Goal: Find specific page/section: Find specific page/section

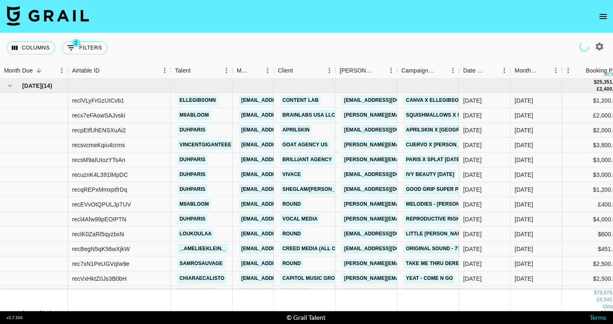
click at [602, 15] on icon "open drawer" at bounding box center [603, 17] width 10 height 10
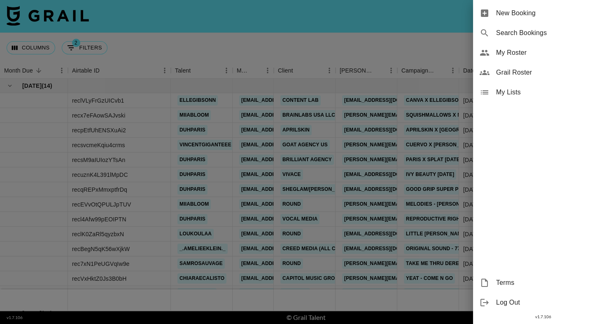
click at [538, 72] on span "Grail Roster" at bounding box center [551, 73] width 110 height 10
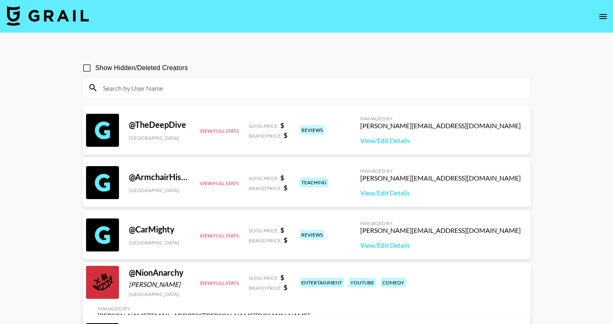
click at [307, 90] on input at bounding box center [311, 87] width 427 height 13
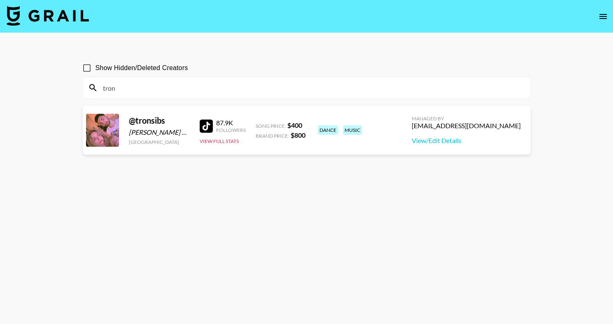
click at [334, 54] on section "Show Hidden/Deleted Creators tron" at bounding box center [307, 76] width 448 height 46
click at [604, 15] on icon "open drawer" at bounding box center [603, 17] width 10 height 10
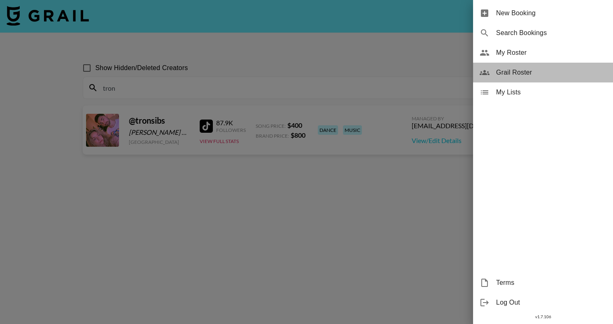
click at [521, 70] on span "Grail Roster" at bounding box center [551, 73] width 110 height 10
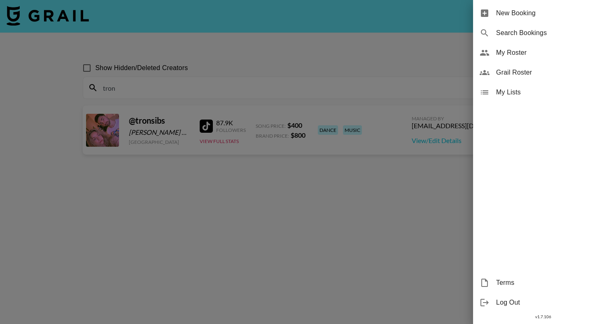
click at [413, 67] on div at bounding box center [306, 162] width 613 height 324
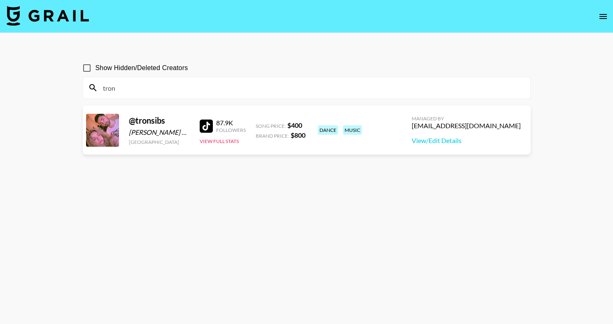
click at [357, 79] on div "tron" at bounding box center [306, 87] width 447 height 21
click at [364, 85] on input "tron" at bounding box center [311, 87] width 427 height 13
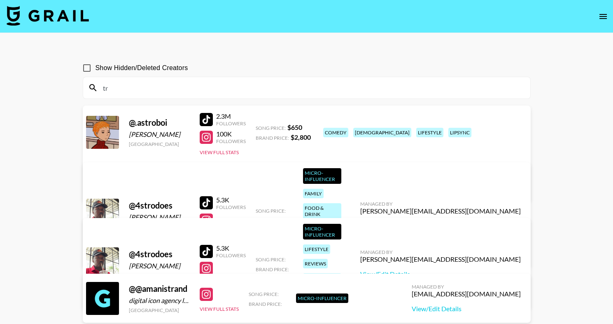
type input "t"
